Goal: Transaction & Acquisition: Purchase product/service

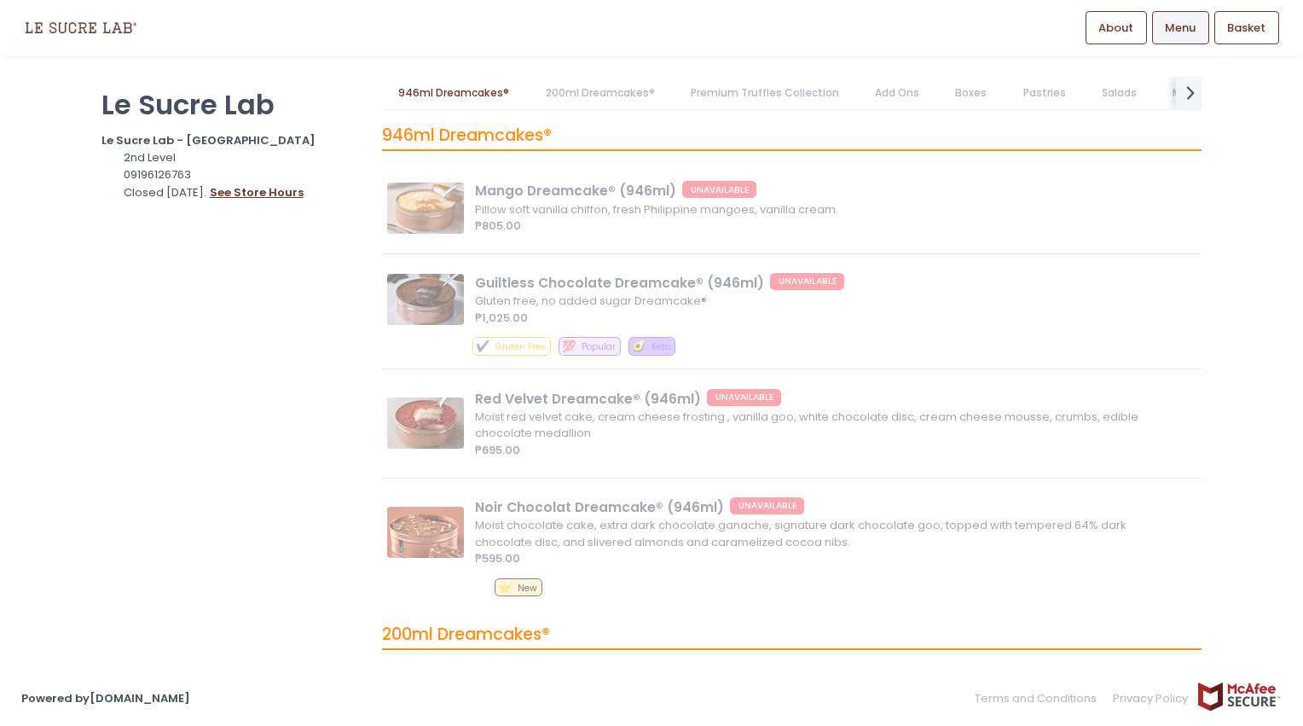
click at [234, 194] on button "see store hours" at bounding box center [256, 192] width 95 height 19
click at [157, 116] on p "Le Sucre Lab" at bounding box center [230, 104] width 259 height 33
click at [85, 28] on img at bounding box center [80, 28] width 119 height 30
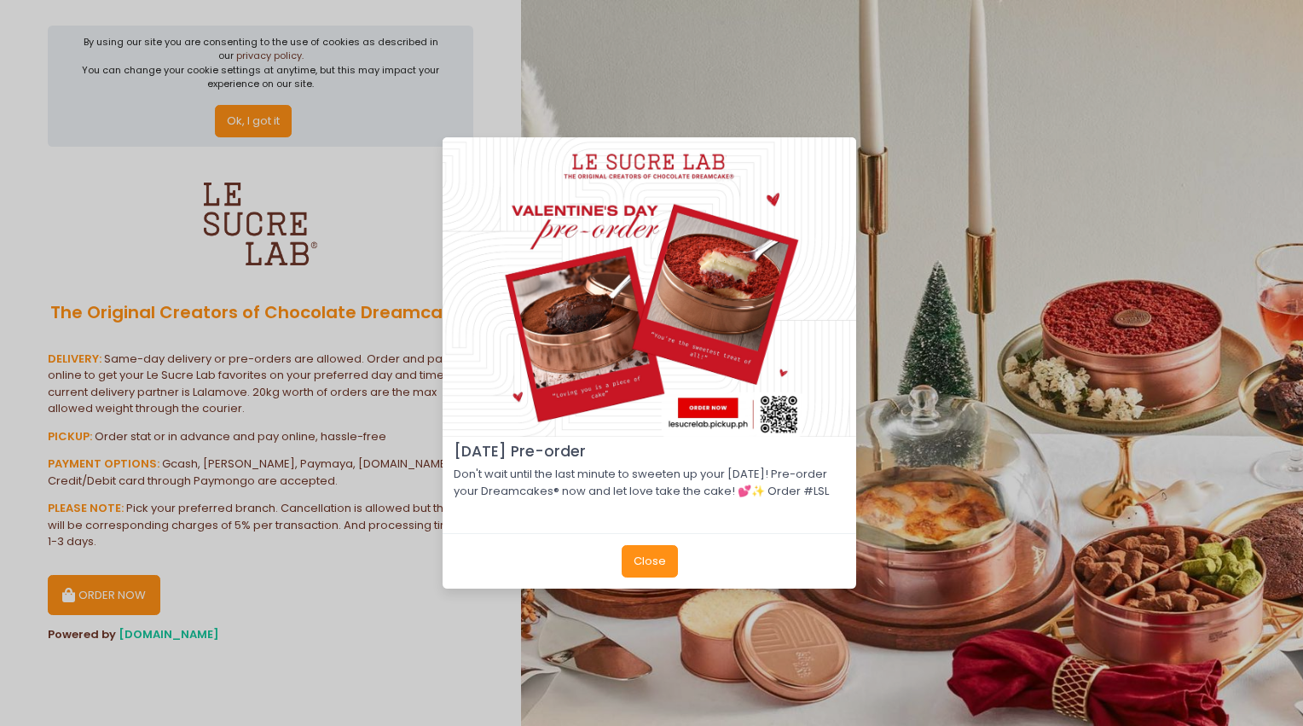
click at [648, 563] on button "Close" at bounding box center [650, 561] width 56 height 32
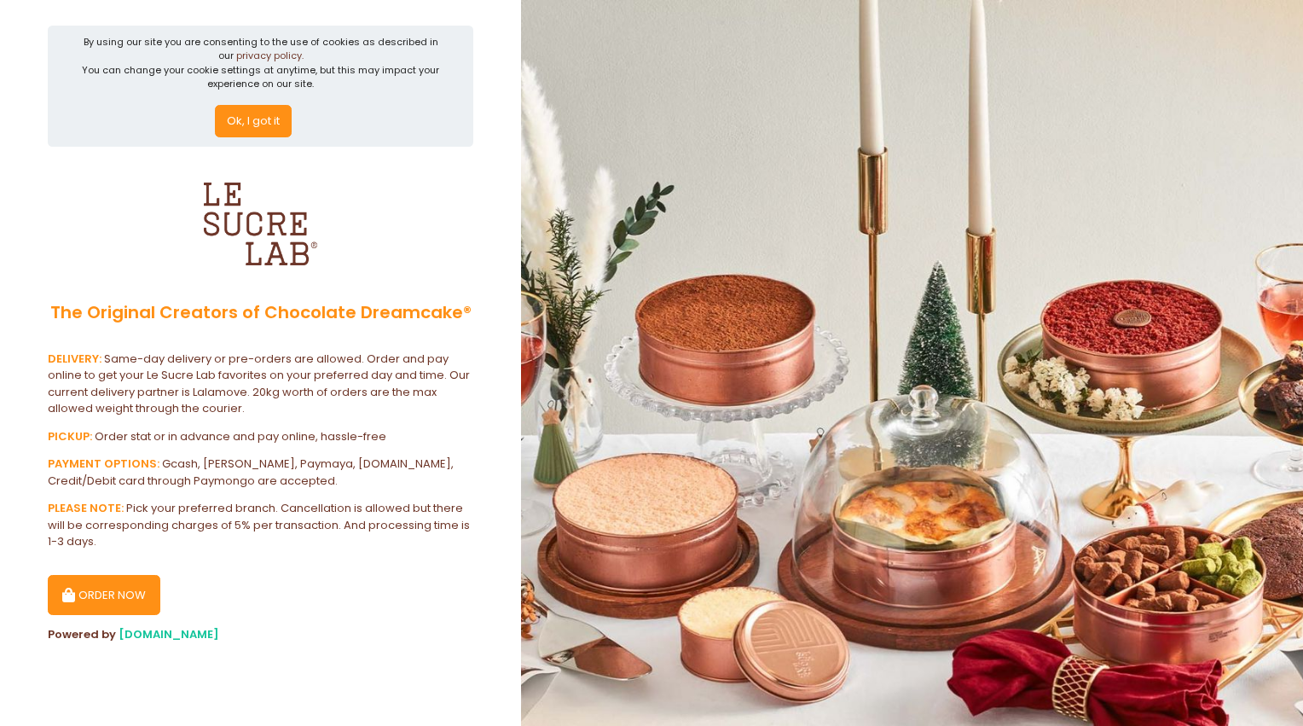
click at [136, 587] on button "ORDER NOW" at bounding box center [104, 595] width 113 height 41
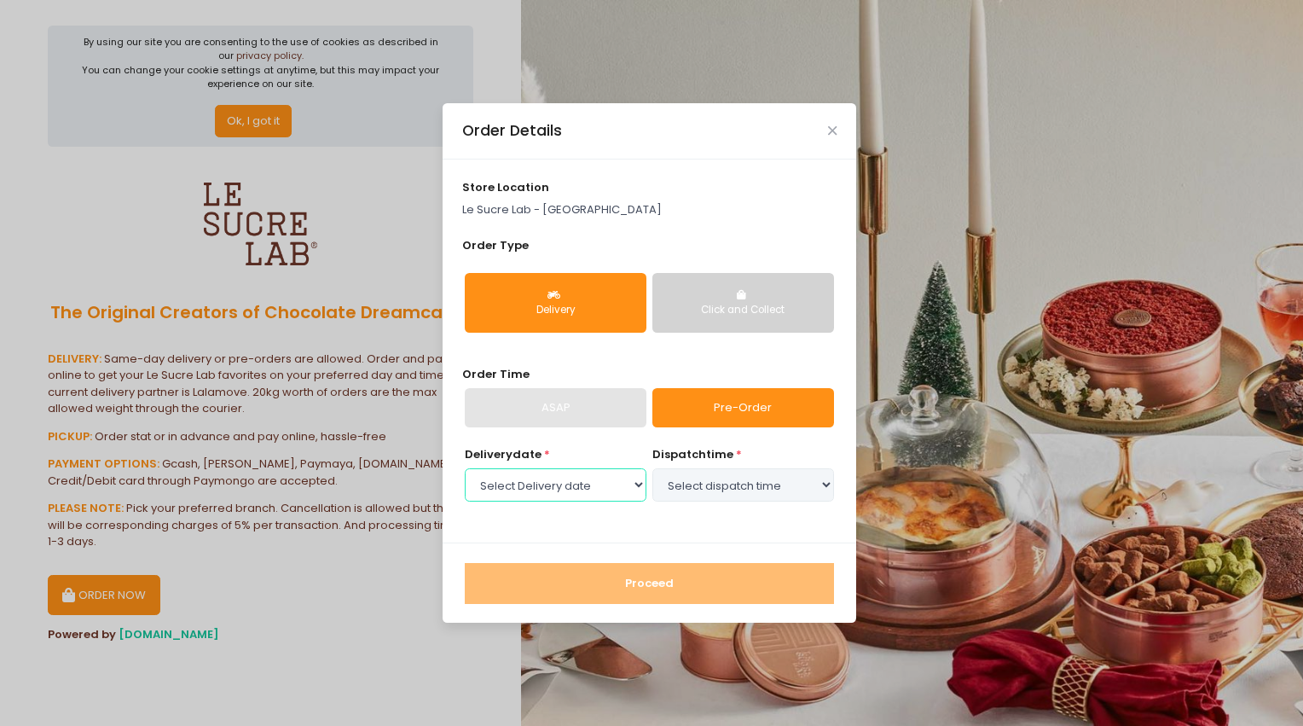
click at [605, 489] on select "Select Delivery date [DATE] [DATE] [DATE] [DATE] [DATE] [DATE] [DATE] [DATE] [D…" at bounding box center [556, 484] width 182 height 32
select select "[DATE]"
click at [465, 468] on select "Select Delivery date [DATE] [DATE] [DATE] [DATE] [DATE] [DATE] [DATE] [DATE] [D…" at bounding box center [556, 484] width 182 height 32
click at [736, 481] on select "Select dispatch time 11:00 AM - 11:30 AM 11:30 AM - 12:00 PM 12:00 PM - 12:30 P…" at bounding box center [743, 484] width 182 height 32
select select "19:30"
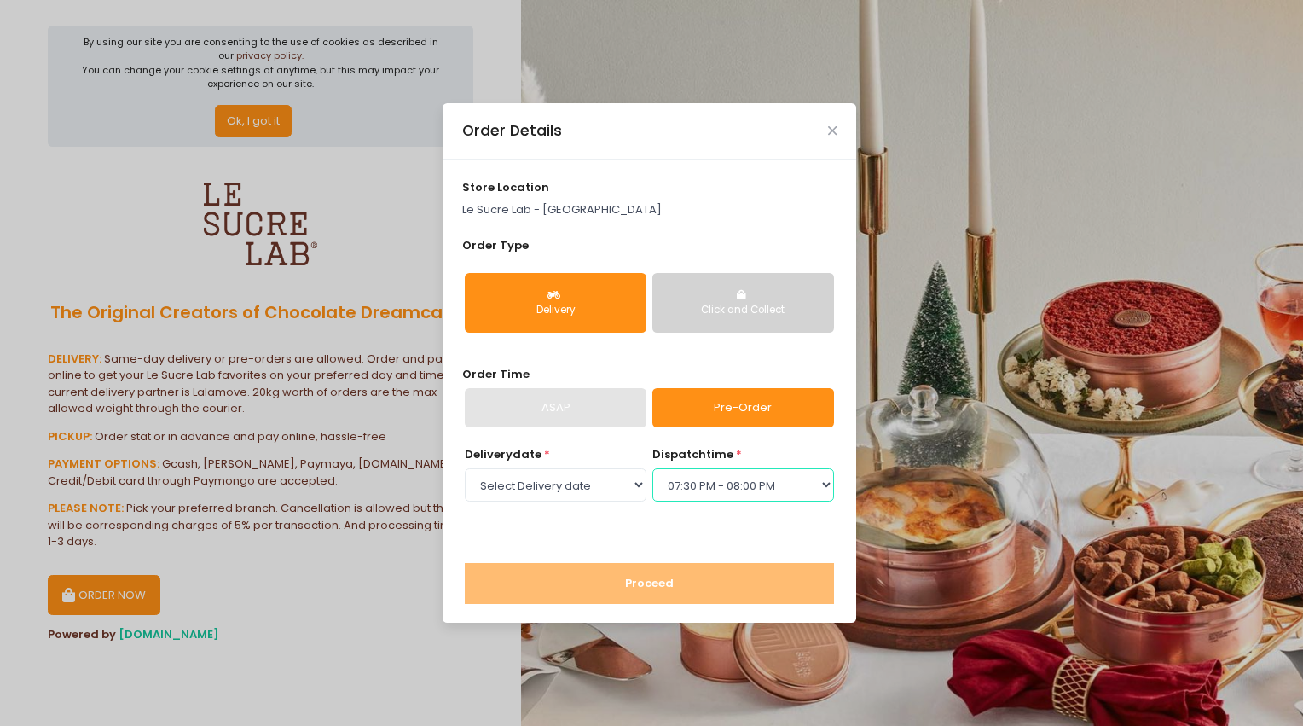
click at [652, 468] on select "Select dispatch time 11:00 AM - 11:30 AM 11:30 AM - 12:00 PM 12:00 PM - 12:30 P…" at bounding box center [743, 484] width 182 height 32
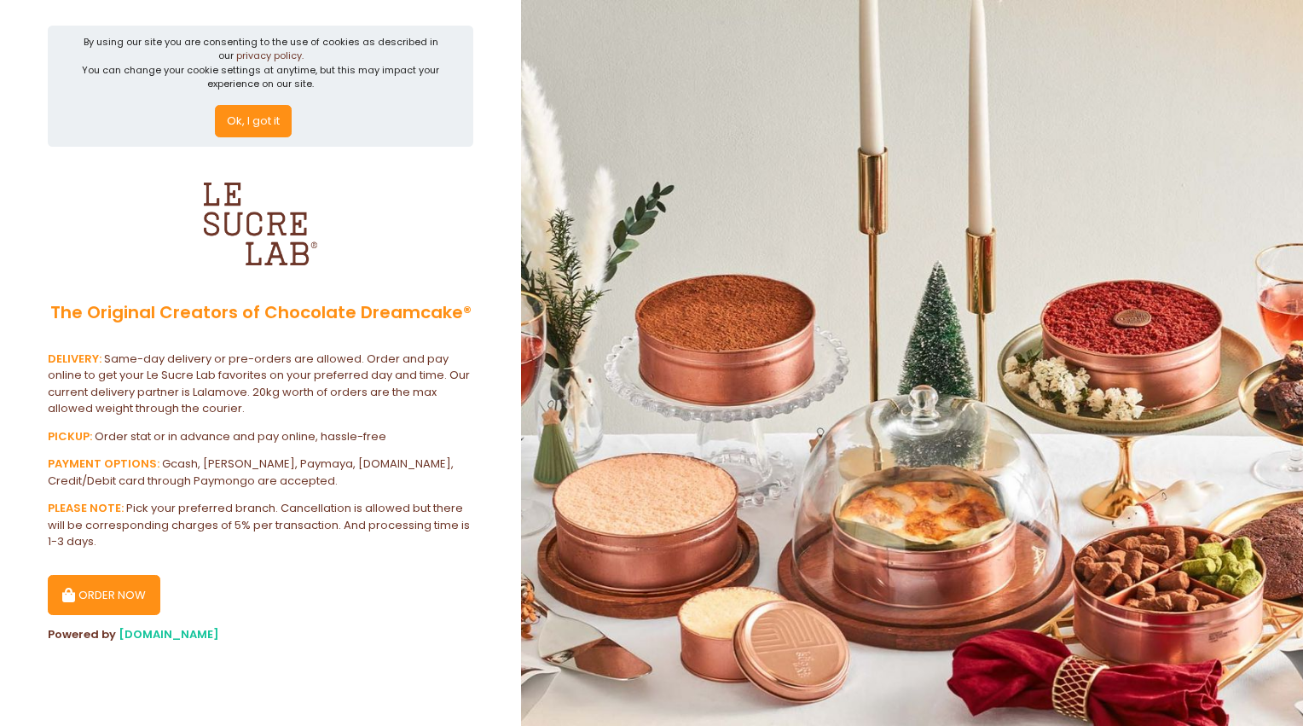
click at [94, 592] on button "ORDER NOW" at bounding box center [104, 595] width 113 height 41
select select "[DATE]"
select select "19:30"
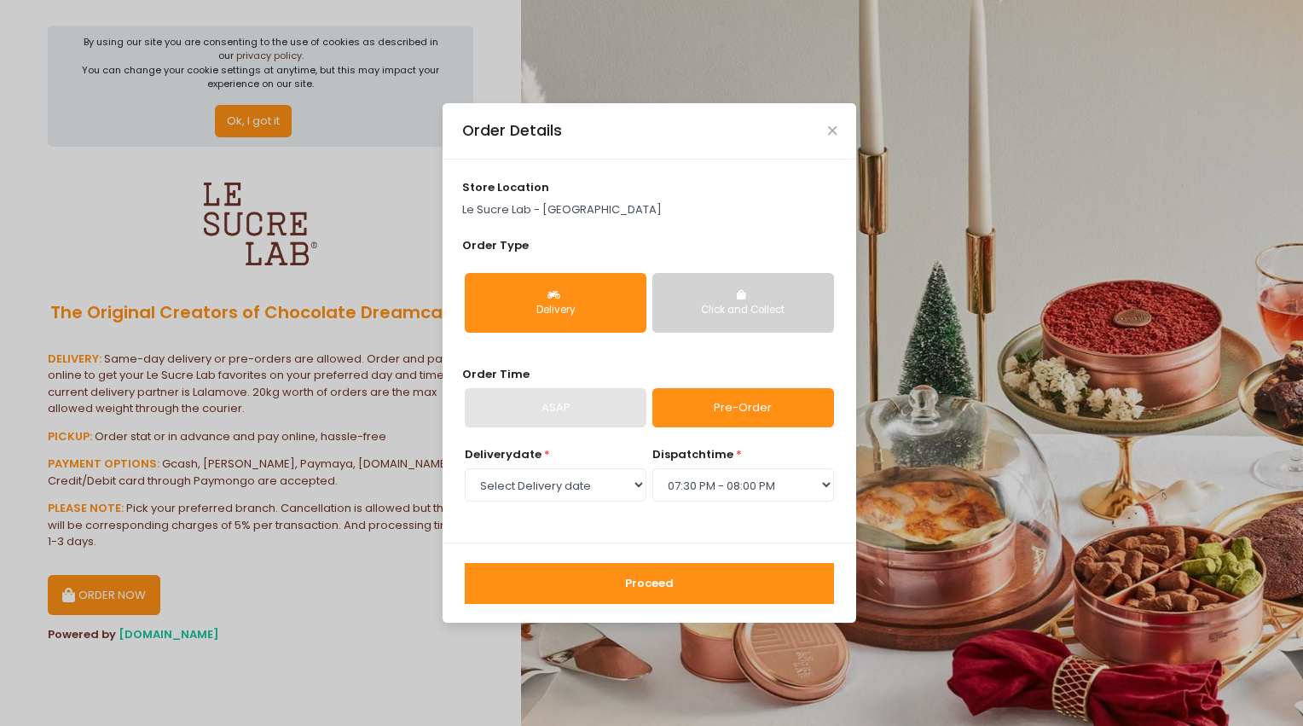
click at [593, 192] on div "store location Le Sucre Lab - UP Town Center" at bounding box center [649, 198] width 375 height 39
click at [596, 198] on div "store location Le Sucre Lab - UP Town Center" at bounding box center [649, 198] width 375 height 39
click at [700, 580] on button "Proceed" at bounding box center [649, 583] width 369 height 41
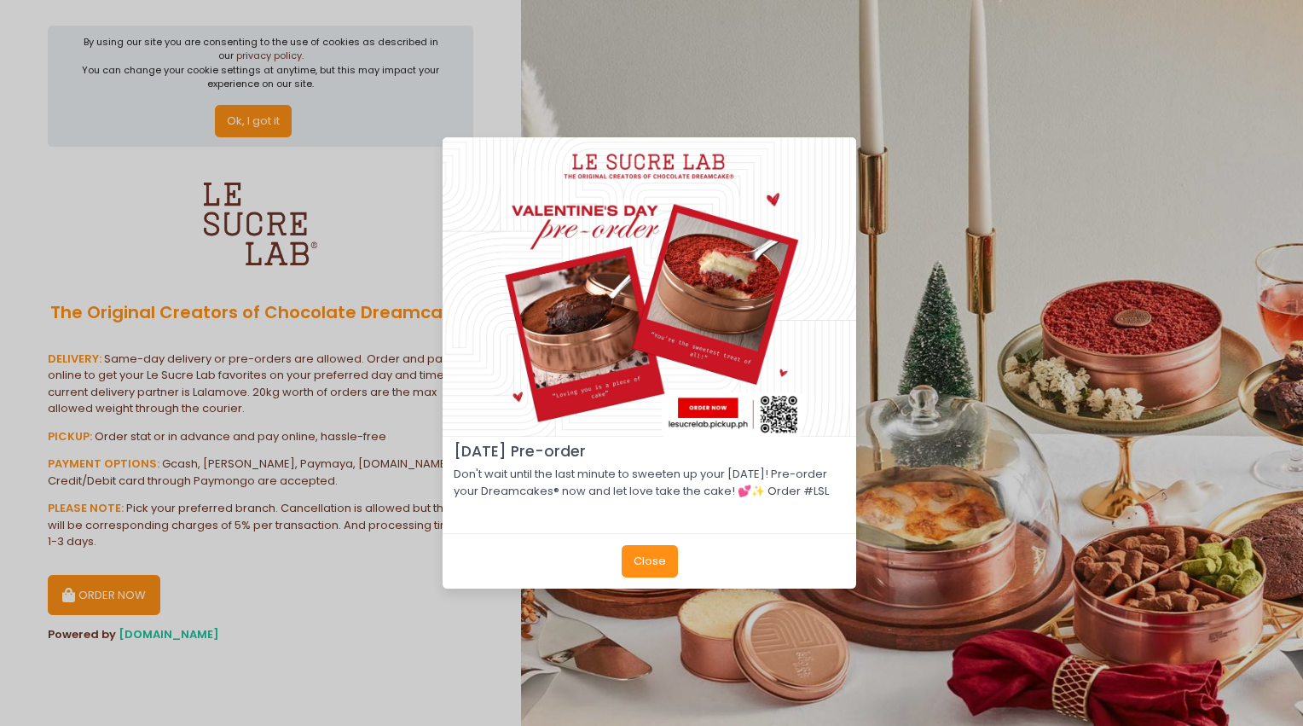
click at [647, 564] on button "Close" at bounding box center [650, 561] width 56 height 32
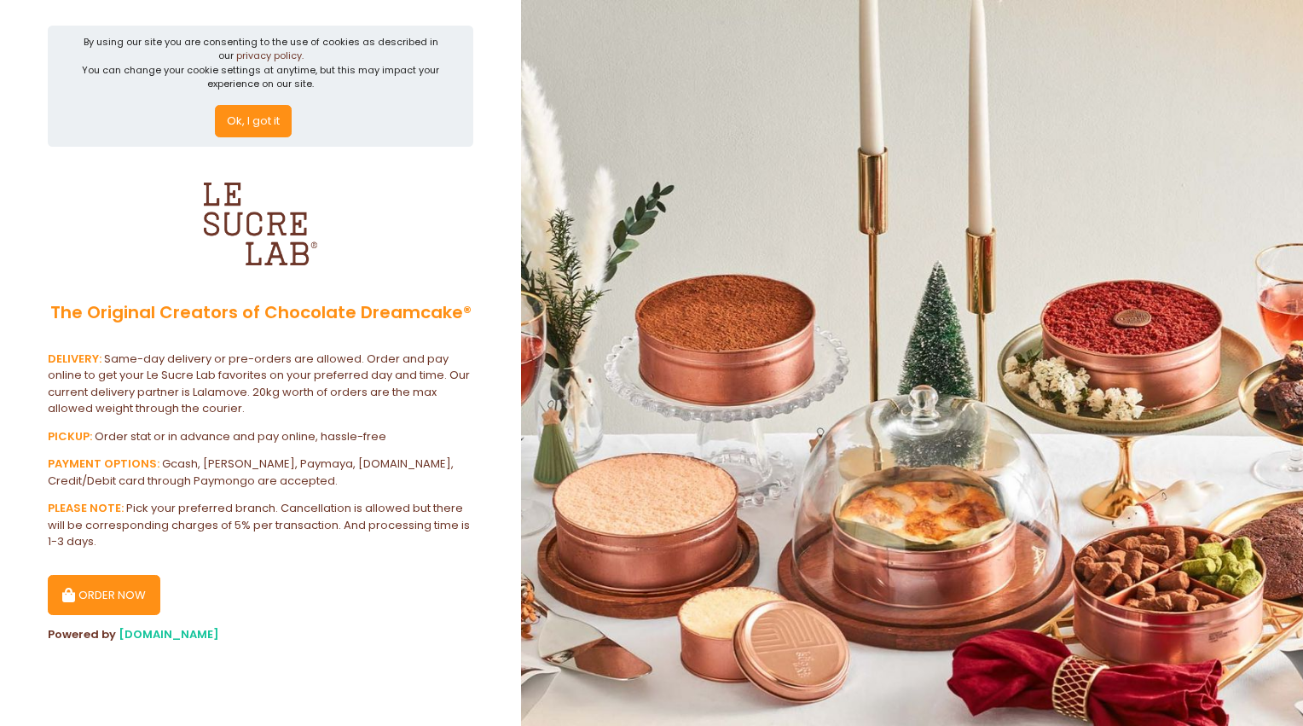
click at [263, 119] on button "Ok, I got it" at bounding box center [253, 121] width 77 height 32
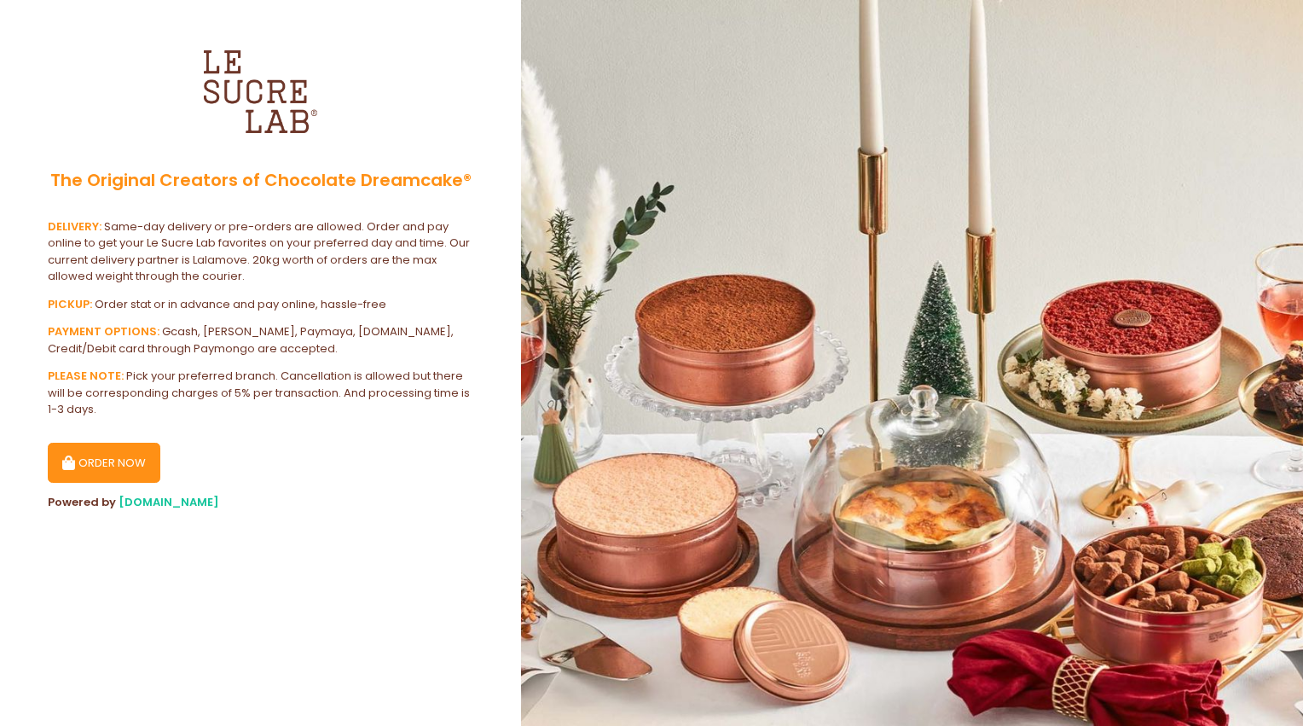
click at [113, 467] on button "ORDER NOW" at bounding box center [104, 463] width 113 height 41
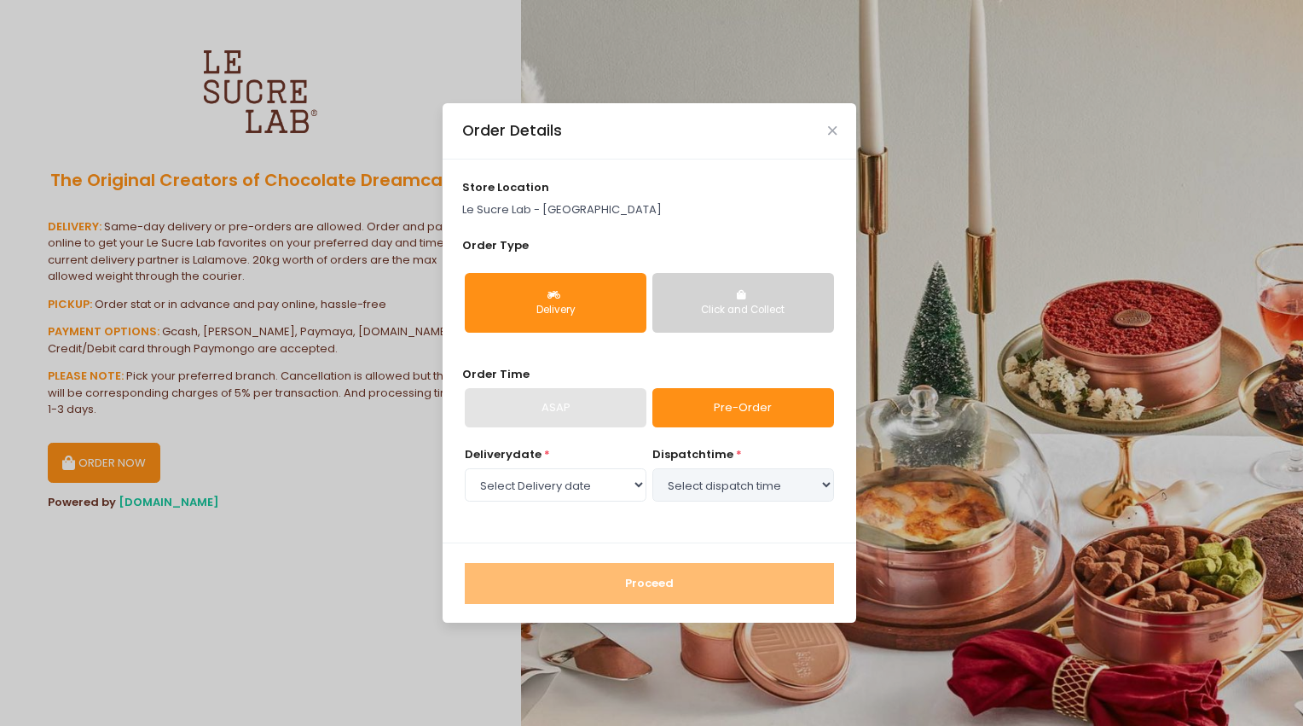
click at [498, 202] on p "Le Sucre Lab - [GEOGRAPHIC_DATA]" at bounding box center [649, 209] width 375 height 17
drag, startPoint x: 525, startPoint y: 220, endPoint x: 602, endPoint y: 205, distance: 78.3
click at [529, 218] on div "store location Le Sucre Lab - UP Town Center Order Type Delivery Click and Coll…" at bounding box center [650, 351] width 414 height 384
click at [615, 203] on p "Le Sucre Lab - [GEOGRAPHIC_DATA]" at bounding box center [649, 209] width 375 height 17
drag, startPoint x: 615, startPoint y: 203, endPoint x: 548, endPoint y: 202, distance: 66.5
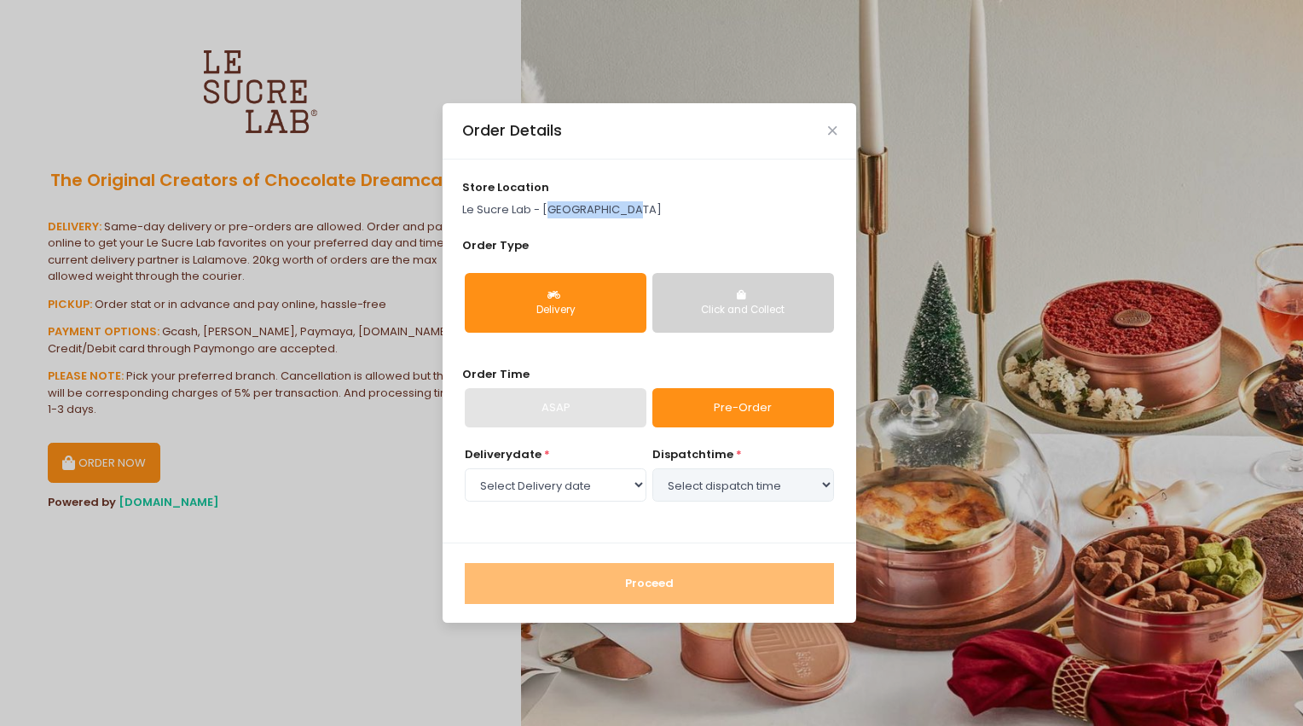
click at [548, 202] on p "Le Sucre Lab - [GEOGRAPHIC_DATA]" at bounding box center [649, 209] width 375 height 17
drag, startPoint x: 548, startPoint y: 202, endPoint x: 714, endPoint y: 223, distance: 166.8
click at [714, 223] on div "store location Le Sucre Lab - UP Town Center Order Type Delivery Click and Coll…" at bounding box center [650, 351] width 414 height 384
click at [610, 243] on div "Order Type Delivery Click and Collect" at bounding box center [649, 292] width 375 height 110
drag, startPoint x: 603, startPoint y: 244, endPoint x: 585, endPoint y: 238, distance: 18.9
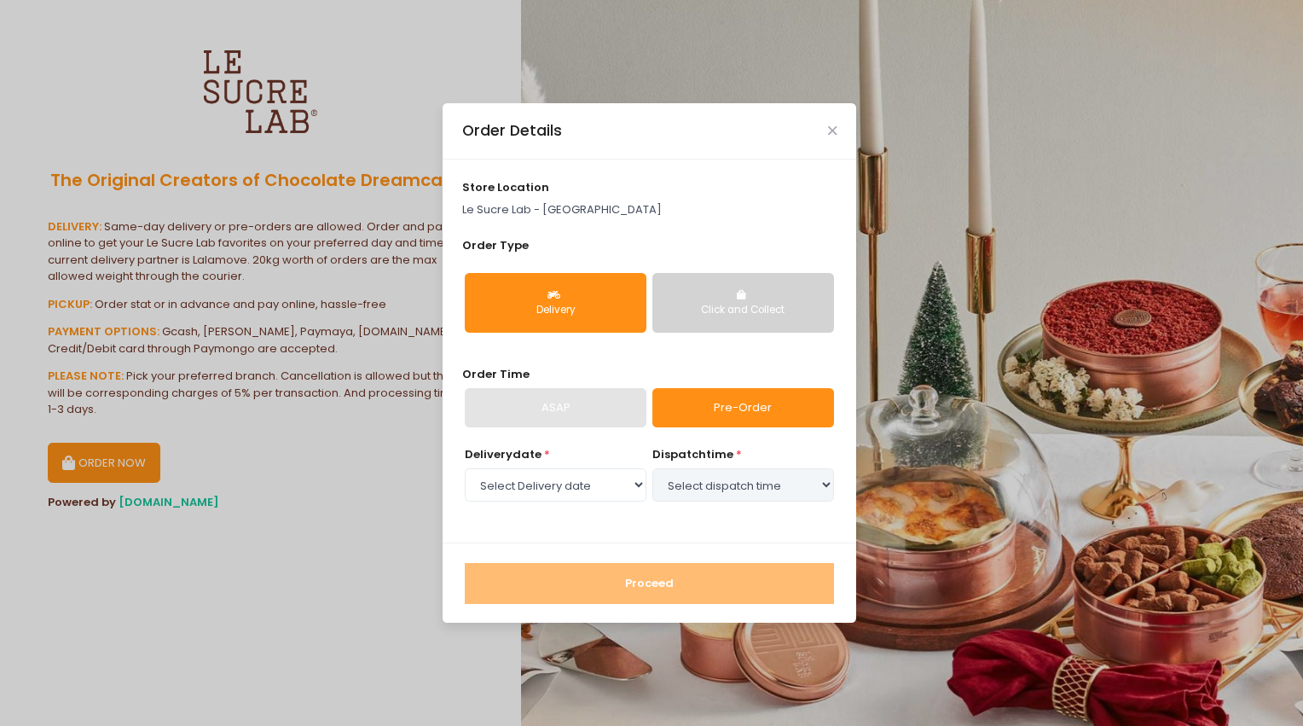
click at [595, 242] on div "Order Type Delivery Click and Collect" at bounding box center [649, 292] width 375 height 110
click at [538, 197] on div "store location Le Sucre Lab - UP Town Center" at bounding box center [649, 198] width 375 height 39
drag, startPoint x: 515, startPoint y: 181, endPoint x: 517, endPoint y: 171, distance: 9.5
click at [515, 181] on span "store location" at bounding box center [505, 187] width 87 height 16
click at [574, 134] on div "Order Details" at bounding box center [650, 131] width 414 height 56
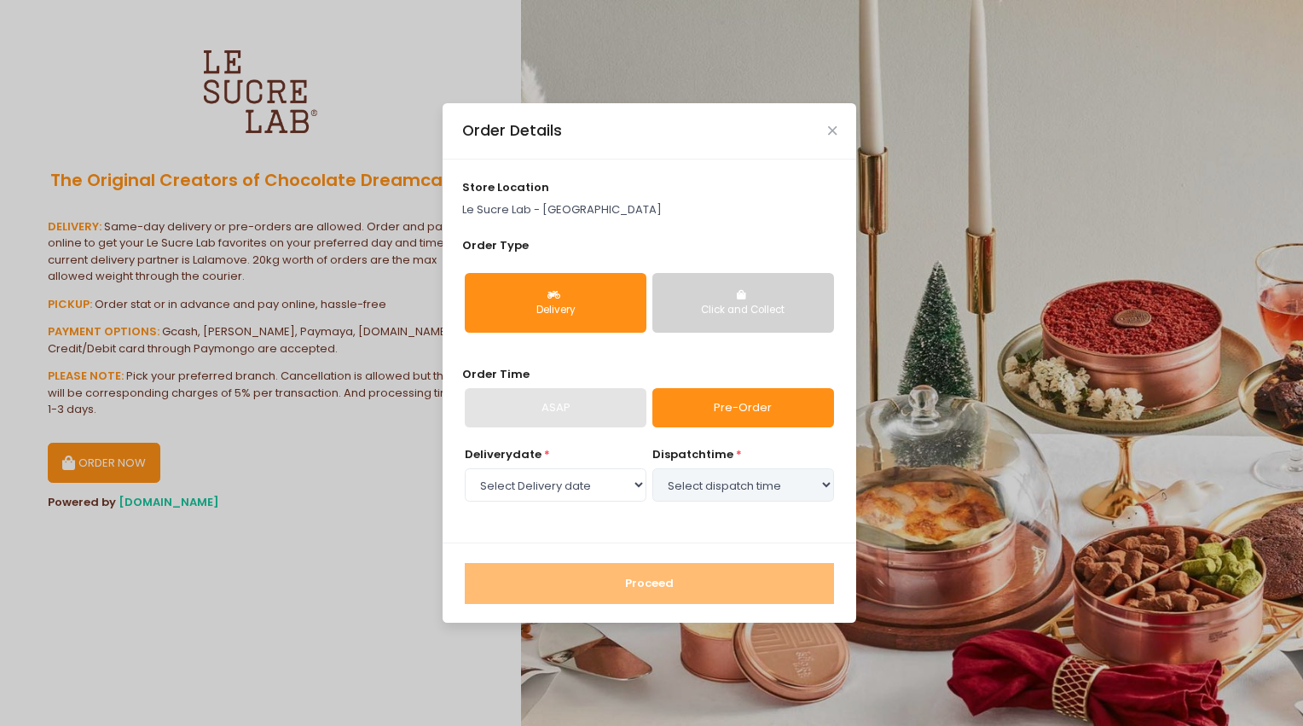
click at [568, 223] on div "store location Le Sucre Lab - UP Town Center Order Type Delivery Click and Coll…" at bounding box center [650, 351] width 414 height 384
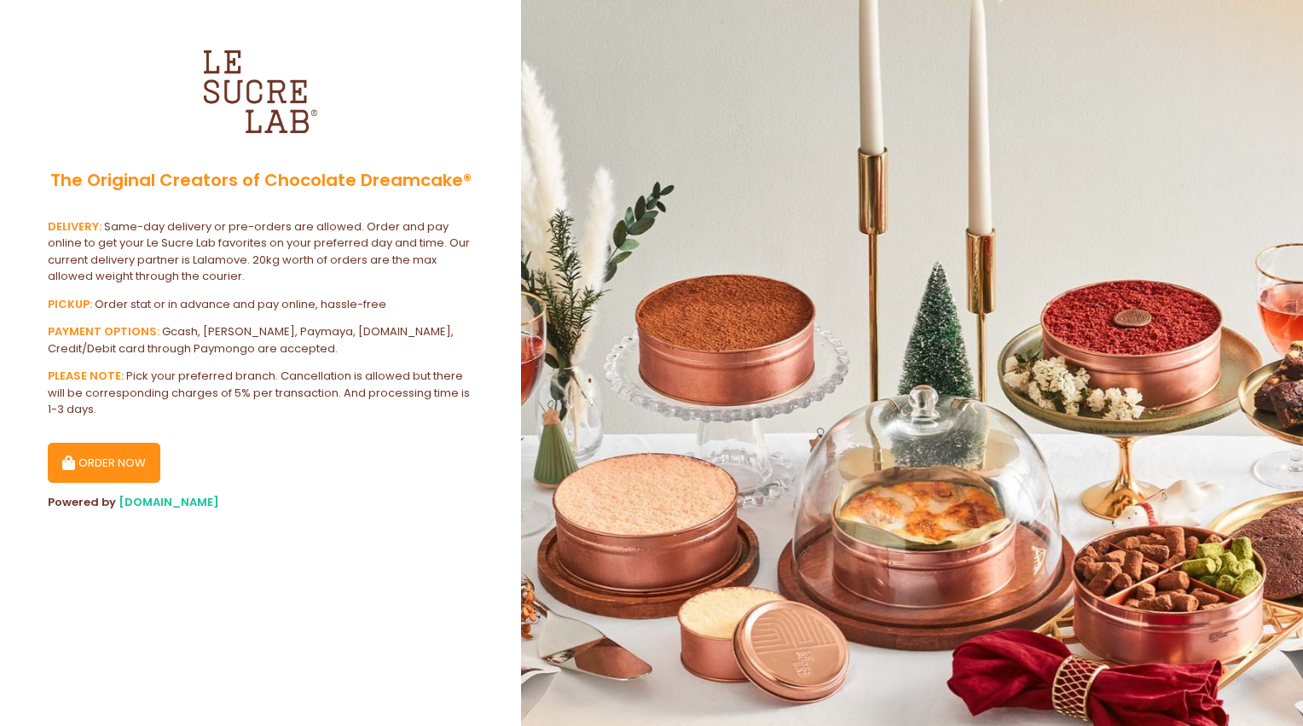
click at [265, 91] on img at bounding box center [258, 90] width 128 height 128
click at [130, 471] on button "ORDER NOW" at bounding box center [104, 463] width 113 height 41
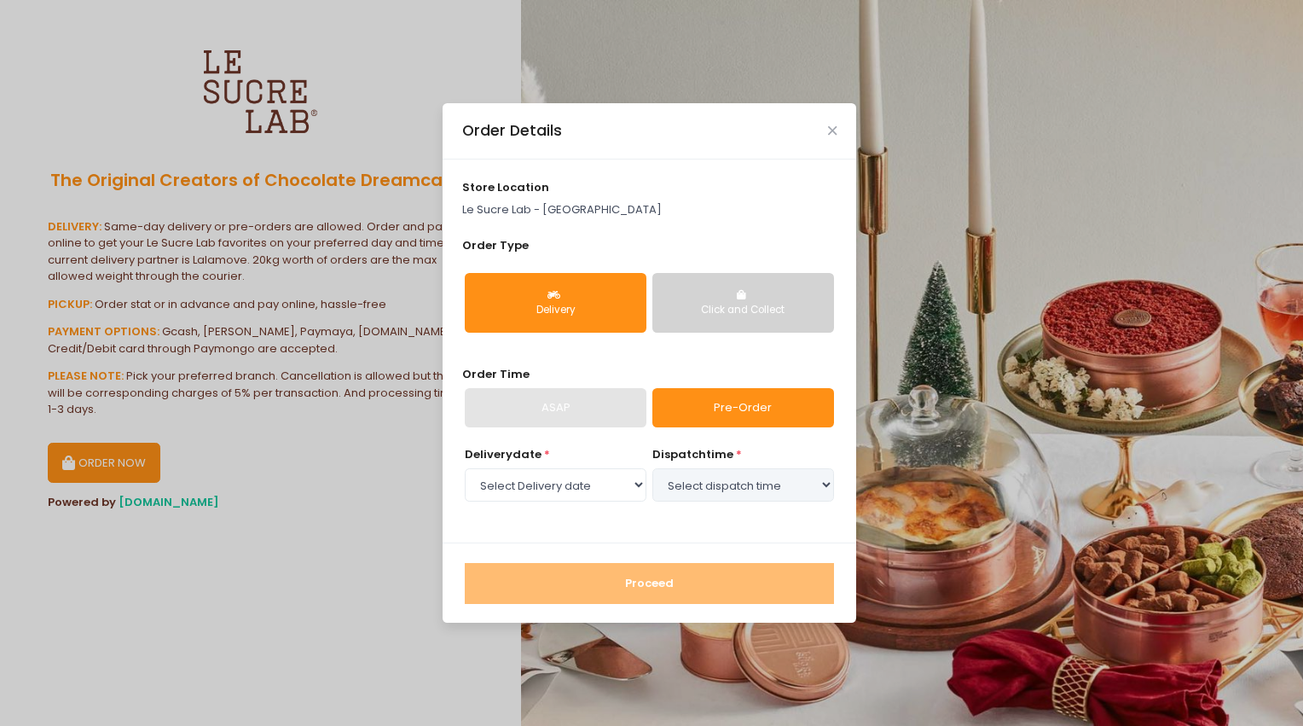
click at [801, 281] on button "Click and Collect" at bounding box center [743, 303] width 182 height 60
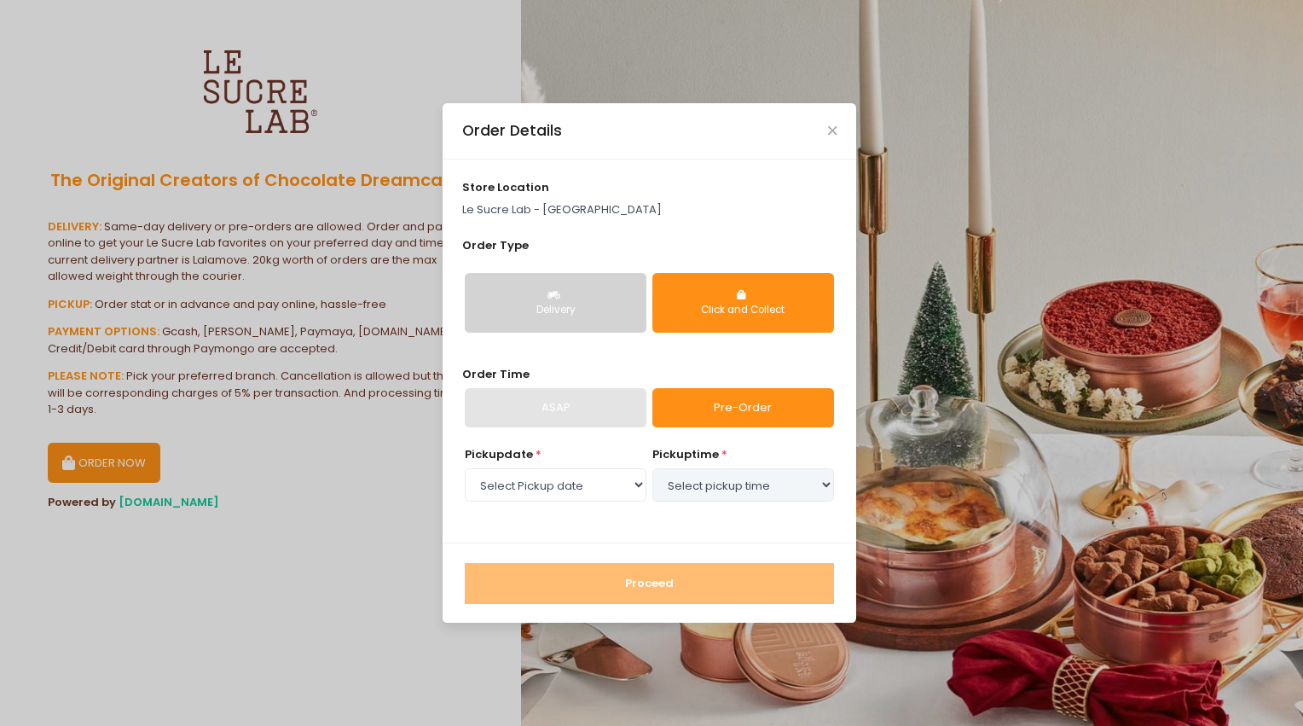
click at [584, 300] on button "Delivery" at bounding box center [556, 303] width 182 height 60
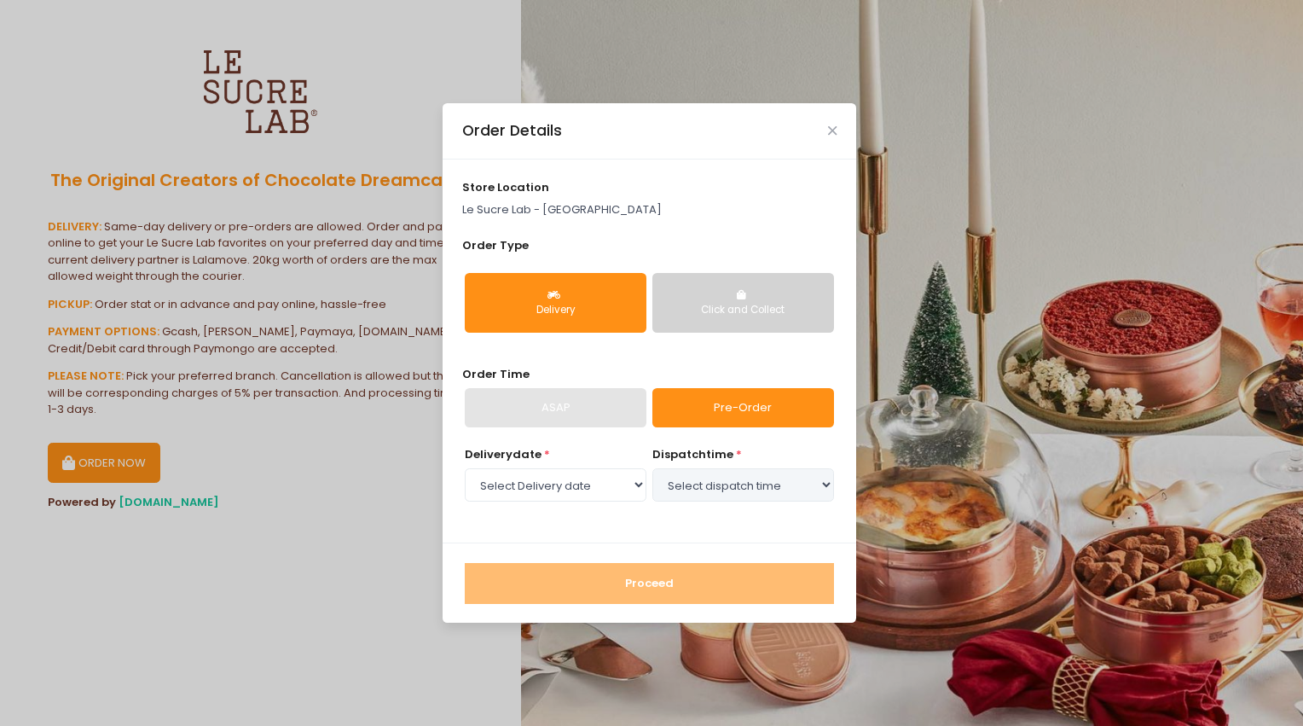
click at [561, 412] on div "ASAP" at bounding box center [556, 407] width 182 height 39
click at [709, 418] on link "Pre-Order" at bounding box center [743, 407] width 182 height 39
click at [611, 562] on div "Proceed" at bounding box center [650, 582] width 414 height 80
click at [579, 223] on div "store location Le Sucre Lab - UP Town Center Order Type Delivery Click and Coll…" at bounding box center [650, 351] width 414 height 384
click at [570, 209] on p "Le Sucre Lab - [GEOGRAPHIC_DATA]" at bounding box center [649, 209] width 375 height 17
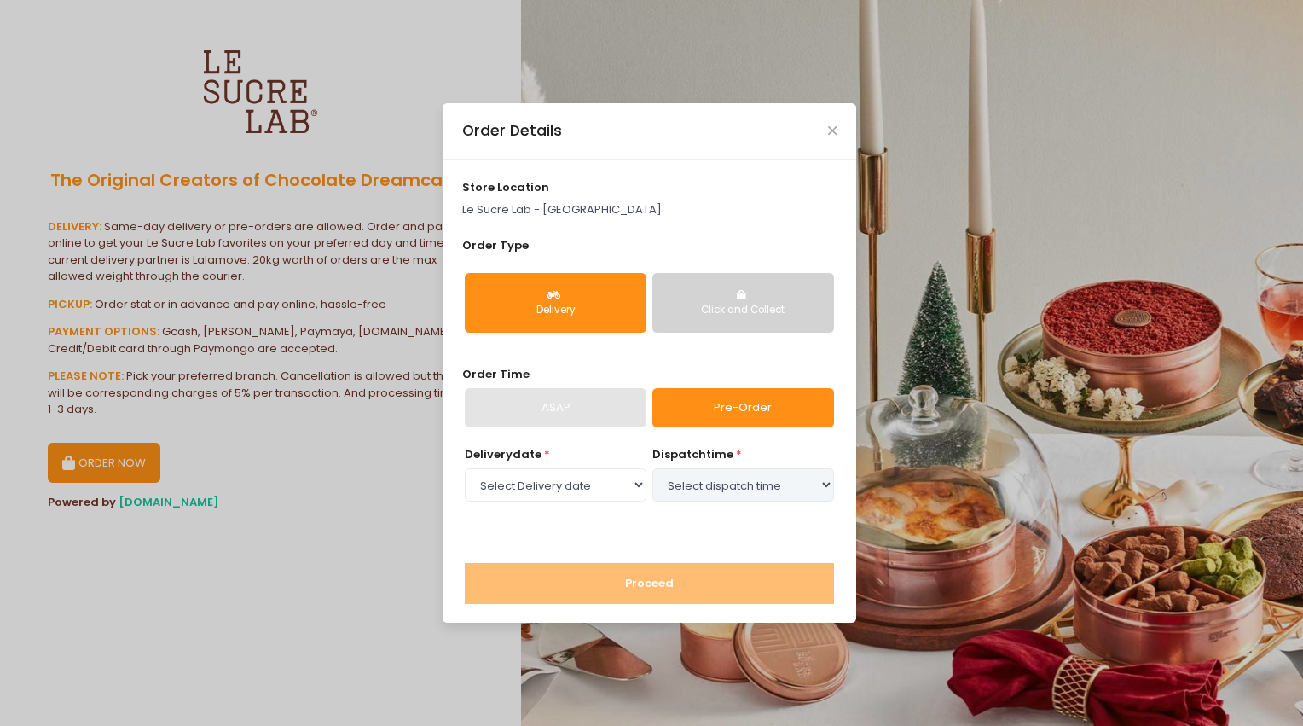
drag, startPoint x: 569, startPoint y: 208, endPoint x: 560, endPoint y: 207, distance: 8.6
click at [560, 207] on p "Le Sucre Lab - [GEOGRAPHIC_DATA]" at bounding box center [649, 209] width 375 height 17
drag, startPoint x: 560, startPoint y: 207, endPoint x: 511, endPoint y: 198, distance: 50.3
click at [512, 198] on div "store location Le Sucre Lab - UP Town Center" at bounding box center [649, 198] width 375 height 39
click at [495, 203] on p "Le Sucre Lab - [GEOGRAPHIC_DATA]" at bounding box center [649, 209] width 375 height 17
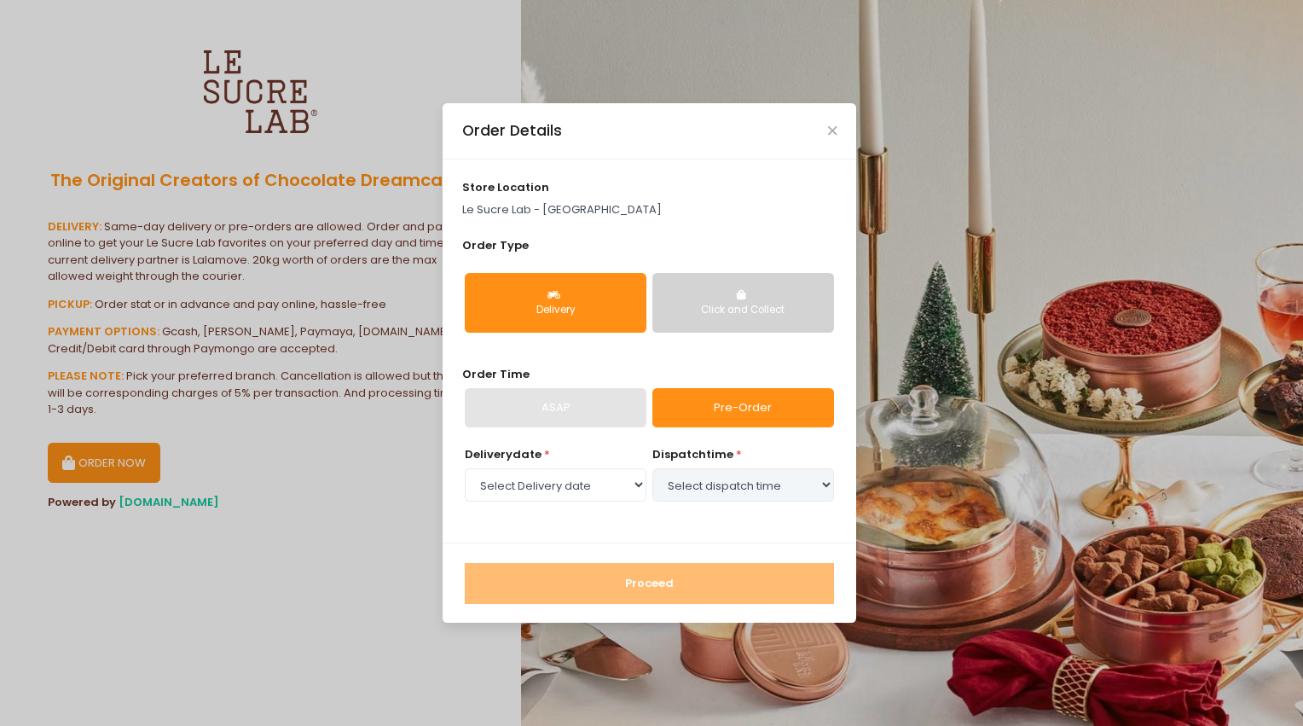
drag, startPoint x: 541, startPoint y: 175, endPoint x: 576, endPoint y: 174, distance: 34.1
click at [576, 174] on div "store location Le Sucre Lab - UP Town Center Order Type Delivery Click and Coll…" at bounding box center [650, 351] width 414 height 384
drag, startPoint x: 576, startPoint y: 174, endPoint x: 754, endPoint y: 196, distance: 179.6
click at [720, 189] on div "store location Le Sucre Lab - UP Town Center" at bounding box center [649, 198] width 375 height 39
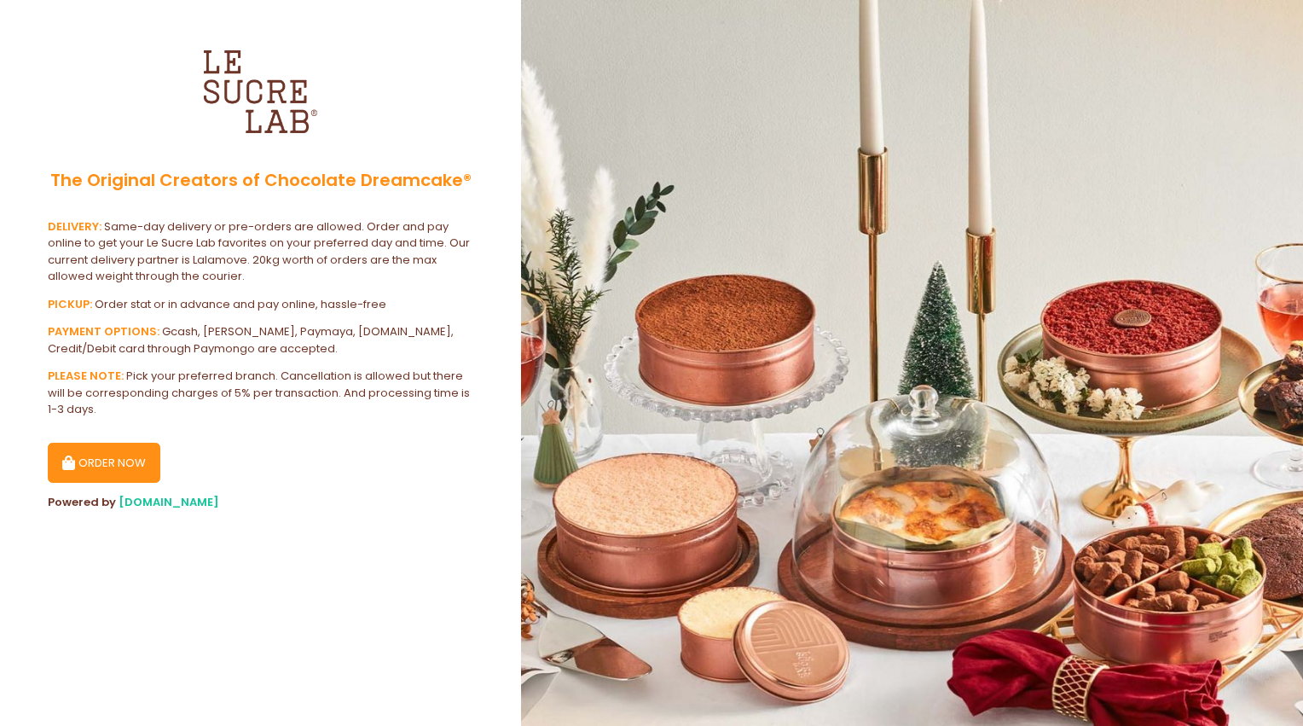
drag, startPoint x: 102, startPoint y: 324, endPoint x: 222, endPoint y: 321, distance: 119.4
click at [104, 324] on b "PAYMENT OPTIONS:" at bounding box center [104, 331] width 112 height 16
click at [234, 324] on div "PAYMENT OPTIONS: Gcash, Grabpay, Paymaya, Coins.ph, Credit/Debit card through P…" at bounding box center [260, 339] width 425 height 33
click at [77, 294] on div "DELIVERY: Same-day delivery or pre-orders are allowed. Order and pay online to …" at bounding box center [260, 318] width 425 height 200
click at [90, 367] on b "PLEASE NOTE:" at bounding box center [86, 375] width 76 height 16
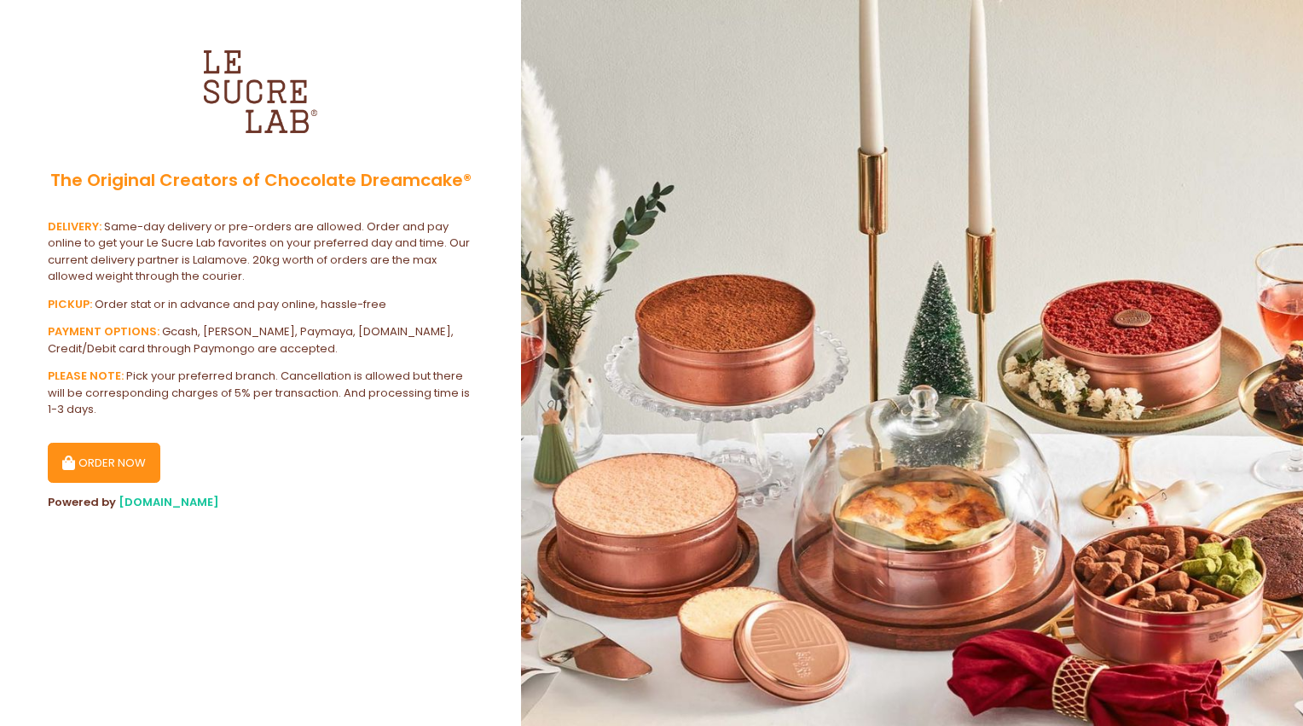
click at [235, 101] on img at bounding box center [258, 90] width 128 height 128
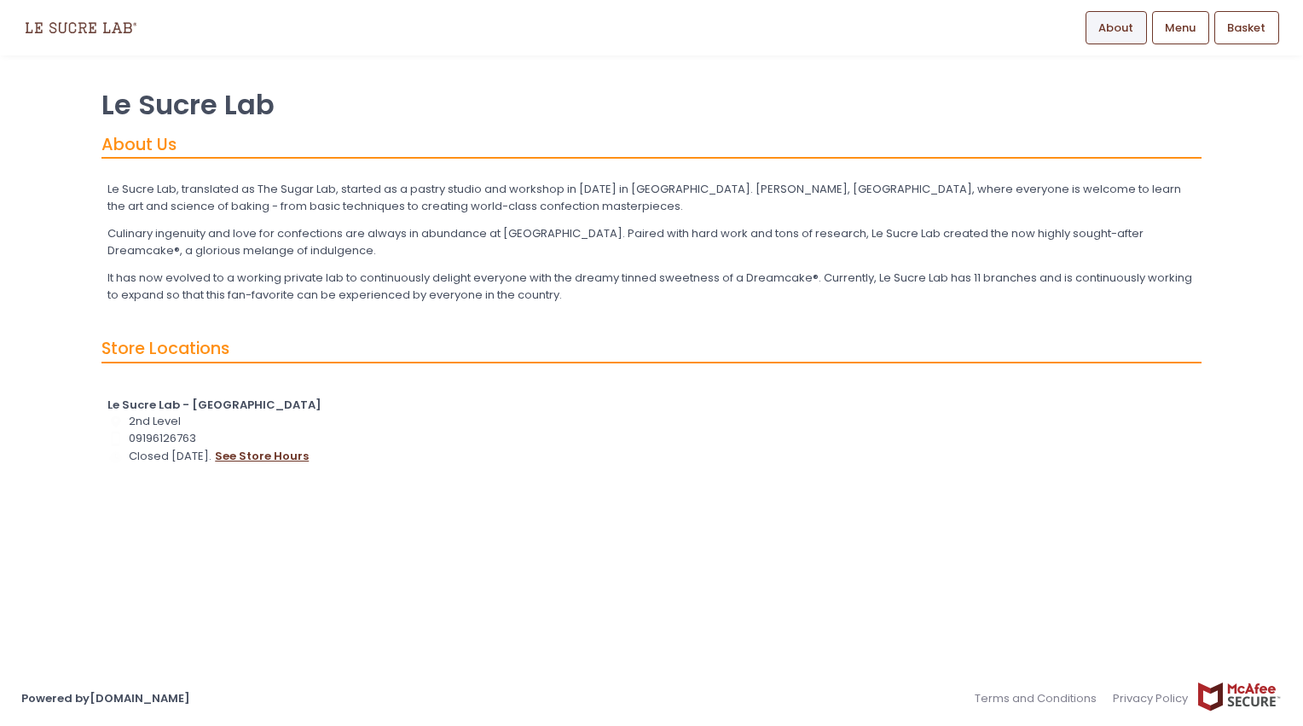
click at [244, 454] on button "see store hours" at bounding box center [261, 456] width 95 height 19
click at [75, 27] on img at bounding box center [80, 28] width 119 height 30
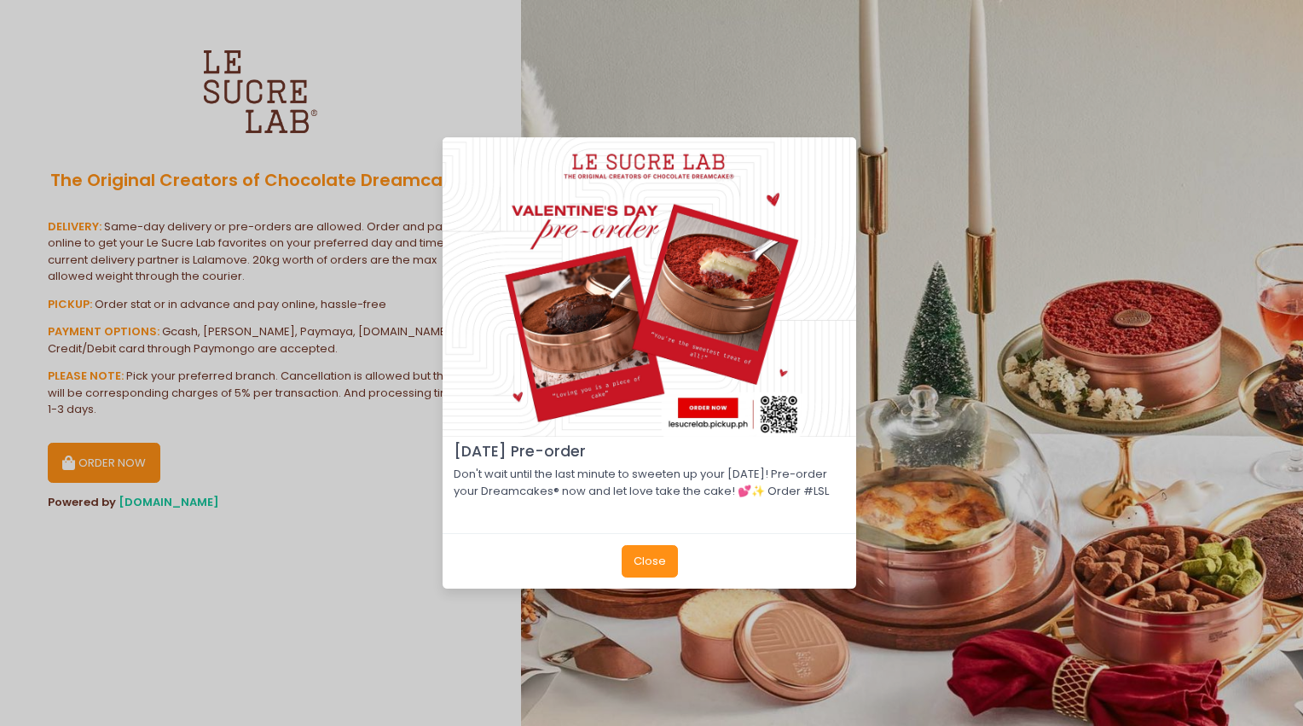
drag, startPoint x: 680, startPoint y: 568, endPoint x: 631, endPoint y: 563, distance: 48.9
click at [674, 568] on div "Close" at bounding box center [650, 560] width 414 height 55
drag, startPoint x: 641, startPoint y: 564, endPoint x: 537, endPoint y: 545, distance: 105.7
click at [641, 565] on button "Close" at bounding box center [650, 561] width 56 height 32
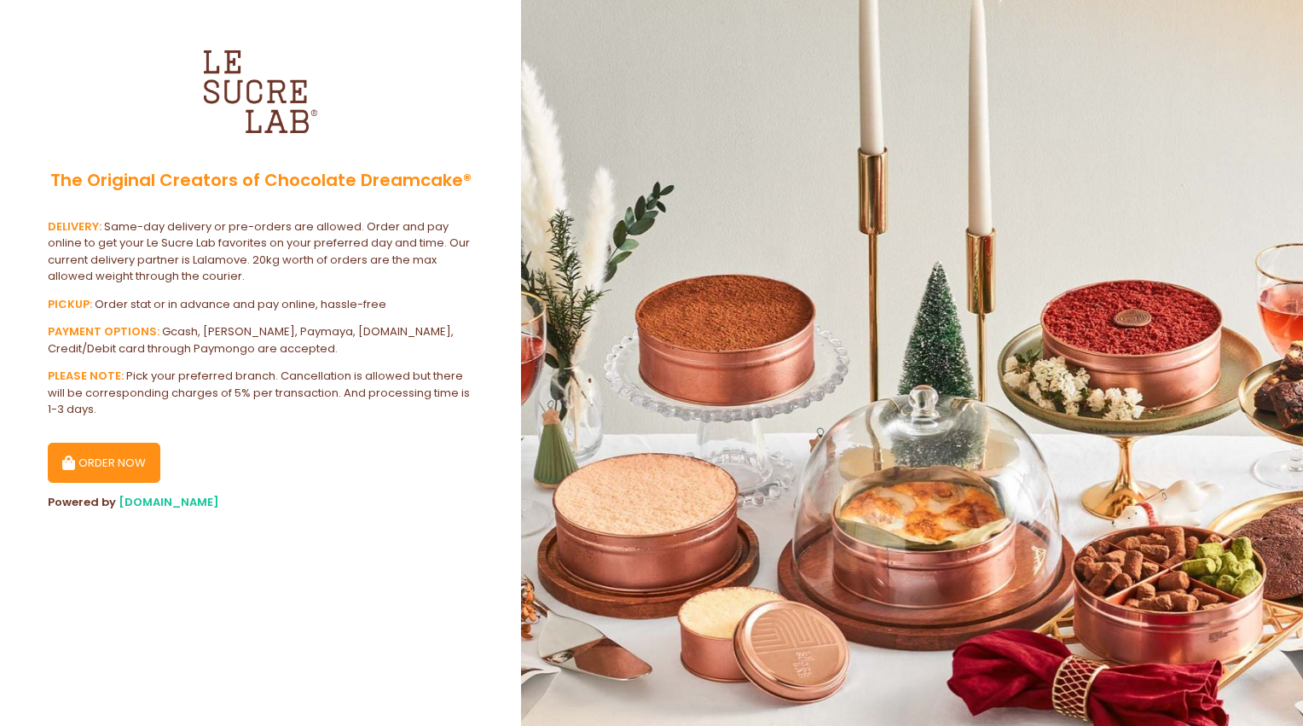
click at [83, 469] on button "ORDER NOW" at bounding box center [104, 463] width 113 height 41
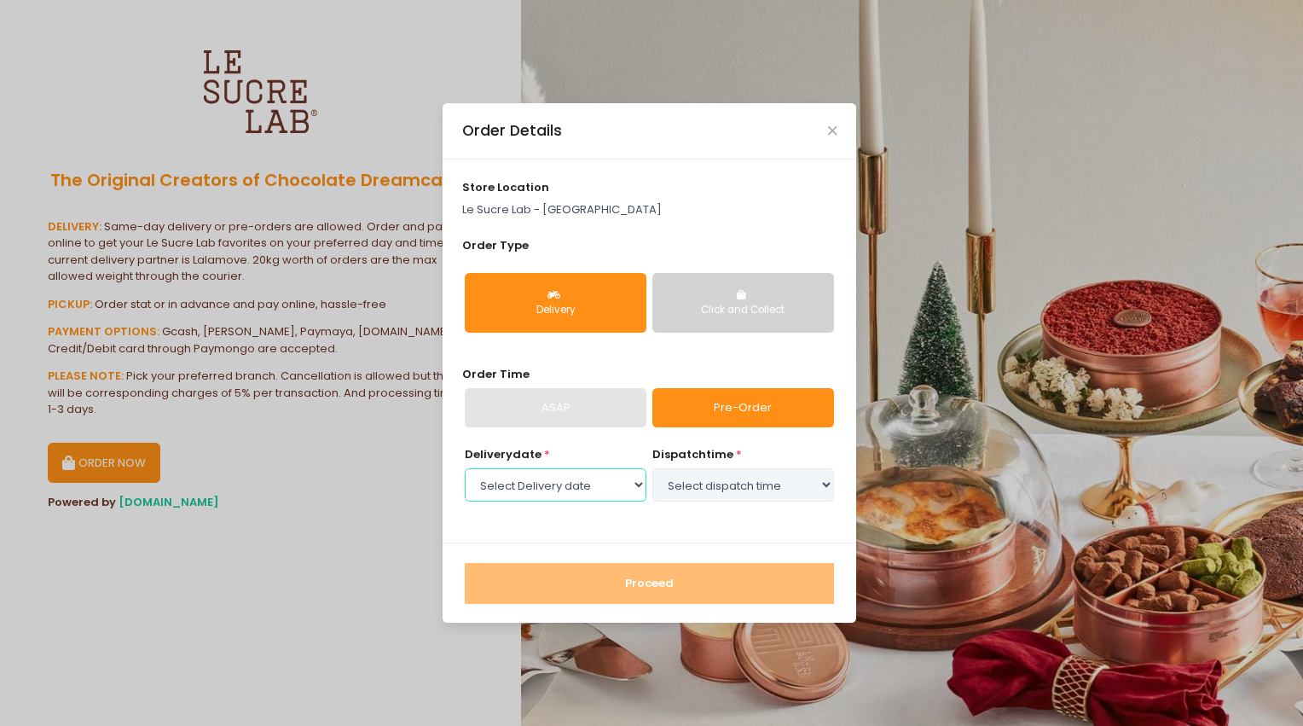
click at [580, 473] on select "Select Delivery date [DATE] [DATE] [DATE] [DATE] [DATE] [DATE] [DATE] [DATE] [D…" at bounding box center [556, 484] width 182 height 32
select select "[DATE]"
click at [465, 468] on select "Select Delivery date [DATE] [DATE] [DATE] [DATE] [DATE] [DATE] [DATE] [DATE] [D…" at bounding box center [556, 484] width 182 height 32
click at [752, 469] on select "Select dispatch time 11:00 AM - 11:30 AM 11:30 AM - 12:00 PM 12:00 PM - 12:30 P…" at bounding box center [743, 484] width 182 height 32
select select "19:30"
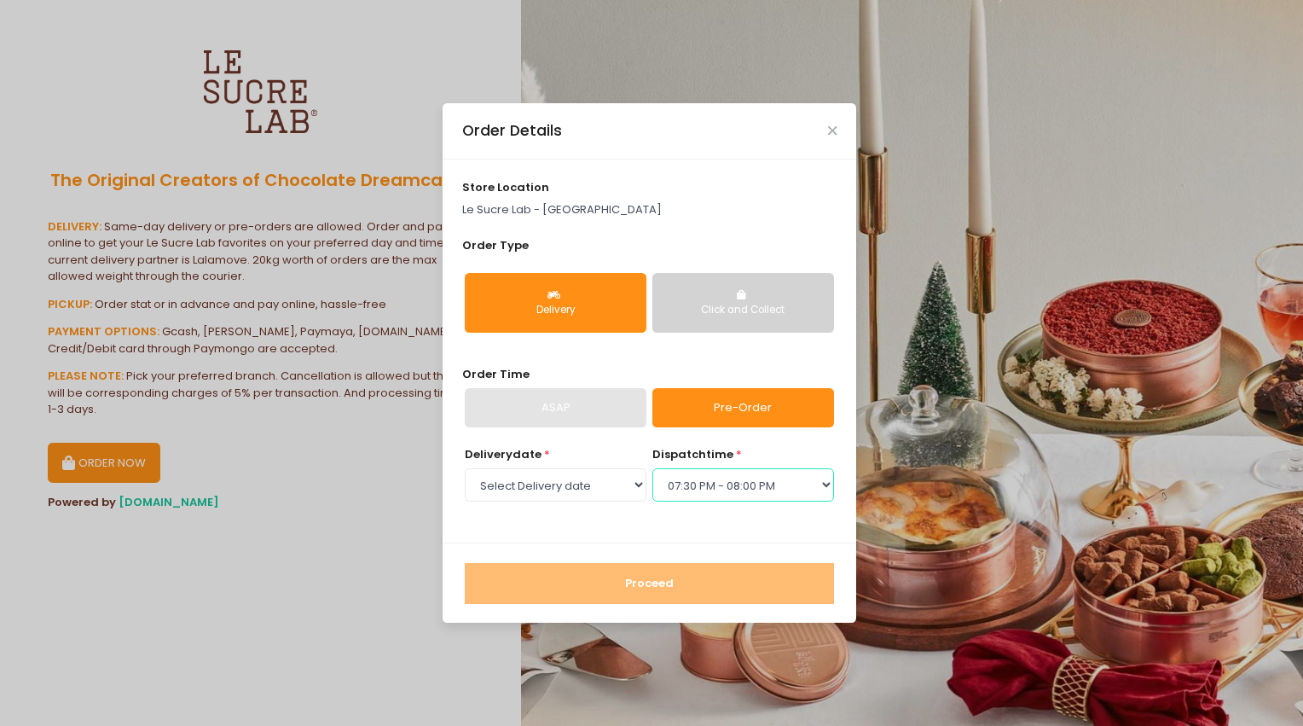
click at [652, 468] on select "Select dispatch time 11:00 AM - 11:30 AM 11:30 AM - 12:00 PM 12:00 PM - 12:30 P…" at bounding box center [743, 484] width 182 height 32
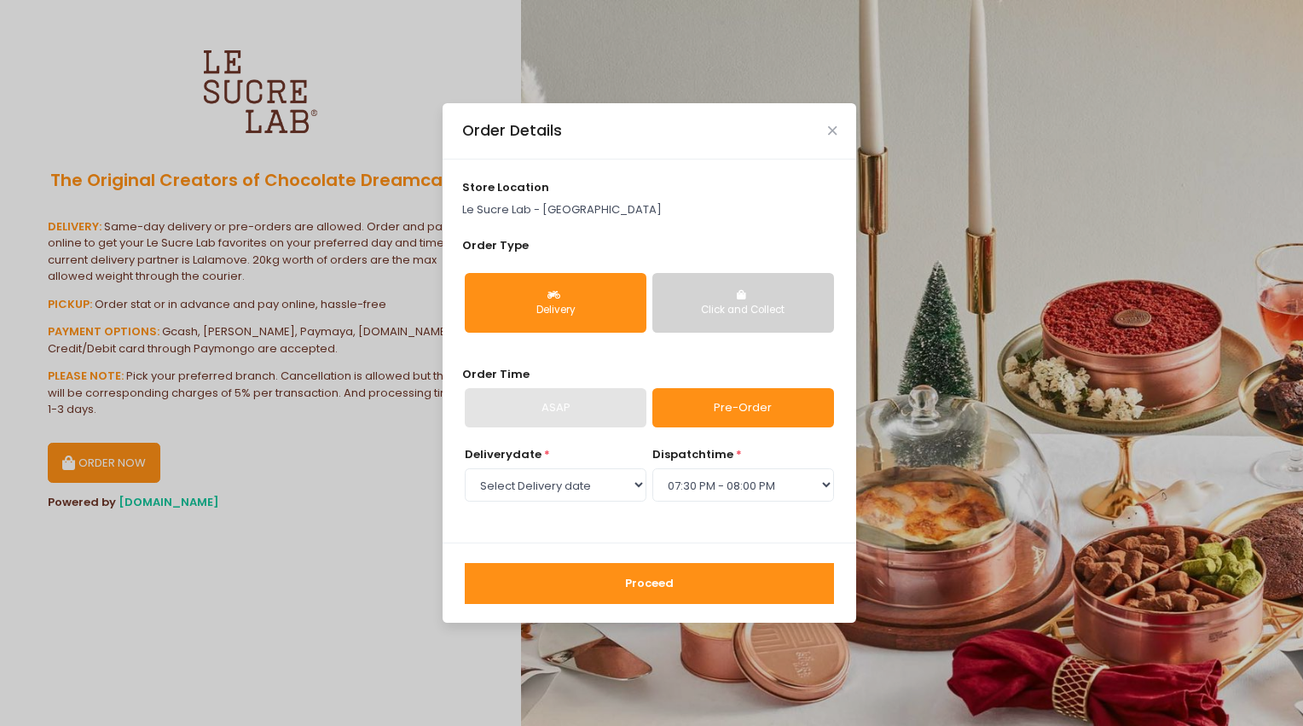
click at [700, 572] on button "Proceed" at bounding box center [649, 583] width 369 height 41
